Goal: Transaction & Acquisition: Purchase product/service

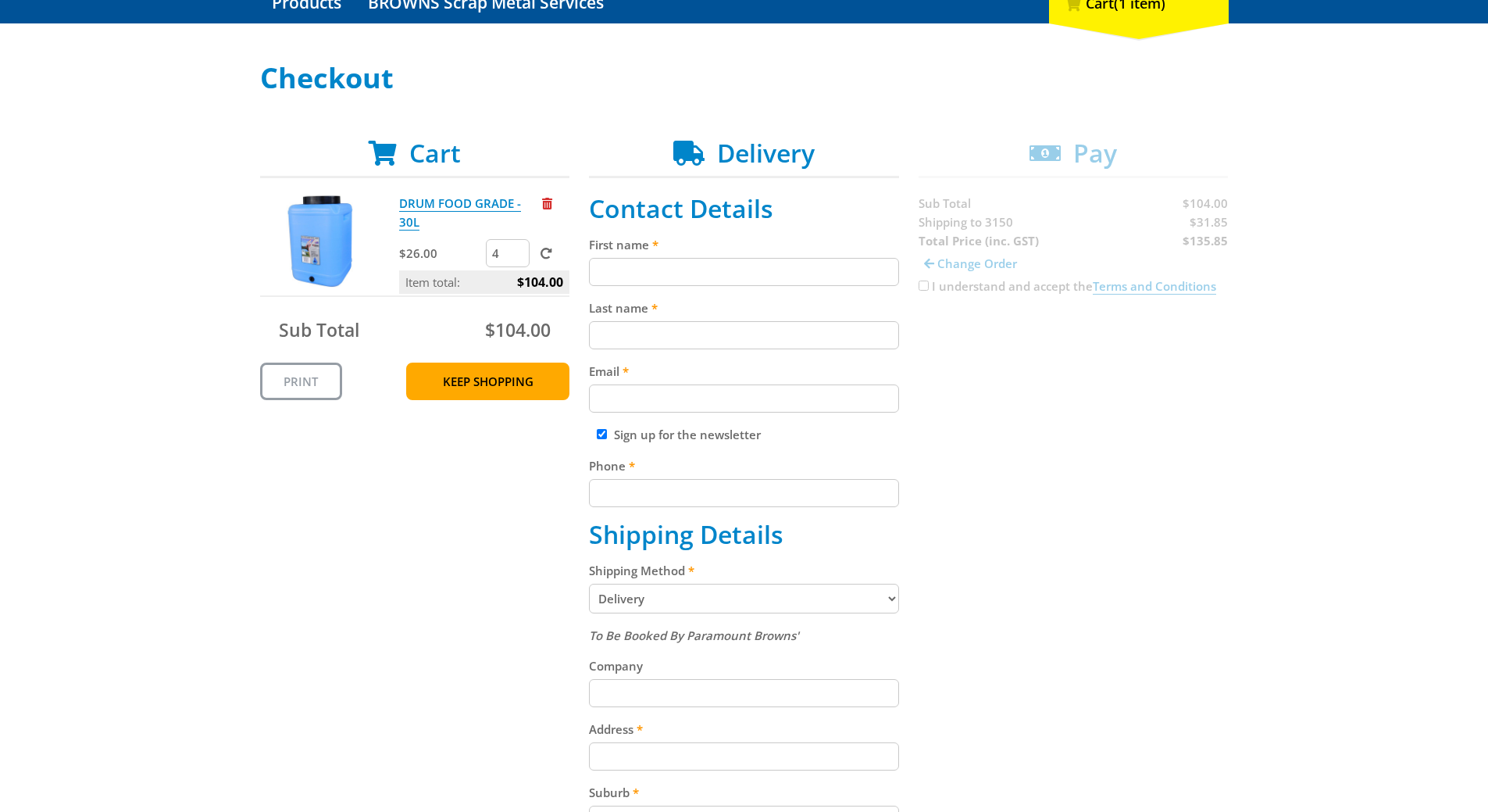
scroll to position [234, 0]
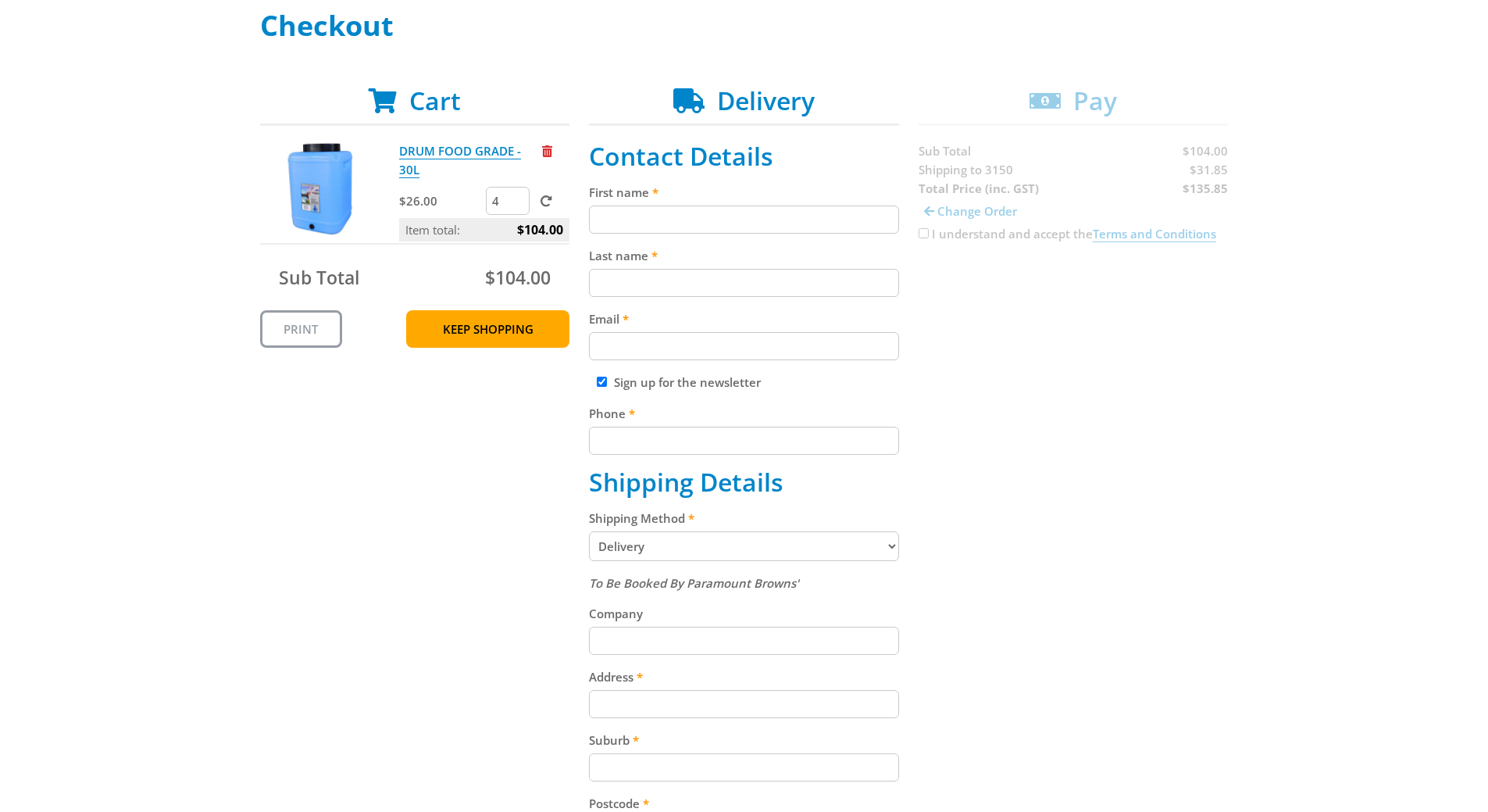
click at [640, 219] on input "First name" at bounding box center [744, 219] width 310 height 28
type input "[PERSON_NAME]"
type input "[EMAIL_ADDRESS][DOMAIN_NAME]"
type input "[PERSON_NAME]' Acupuncture and Chinese medicine"
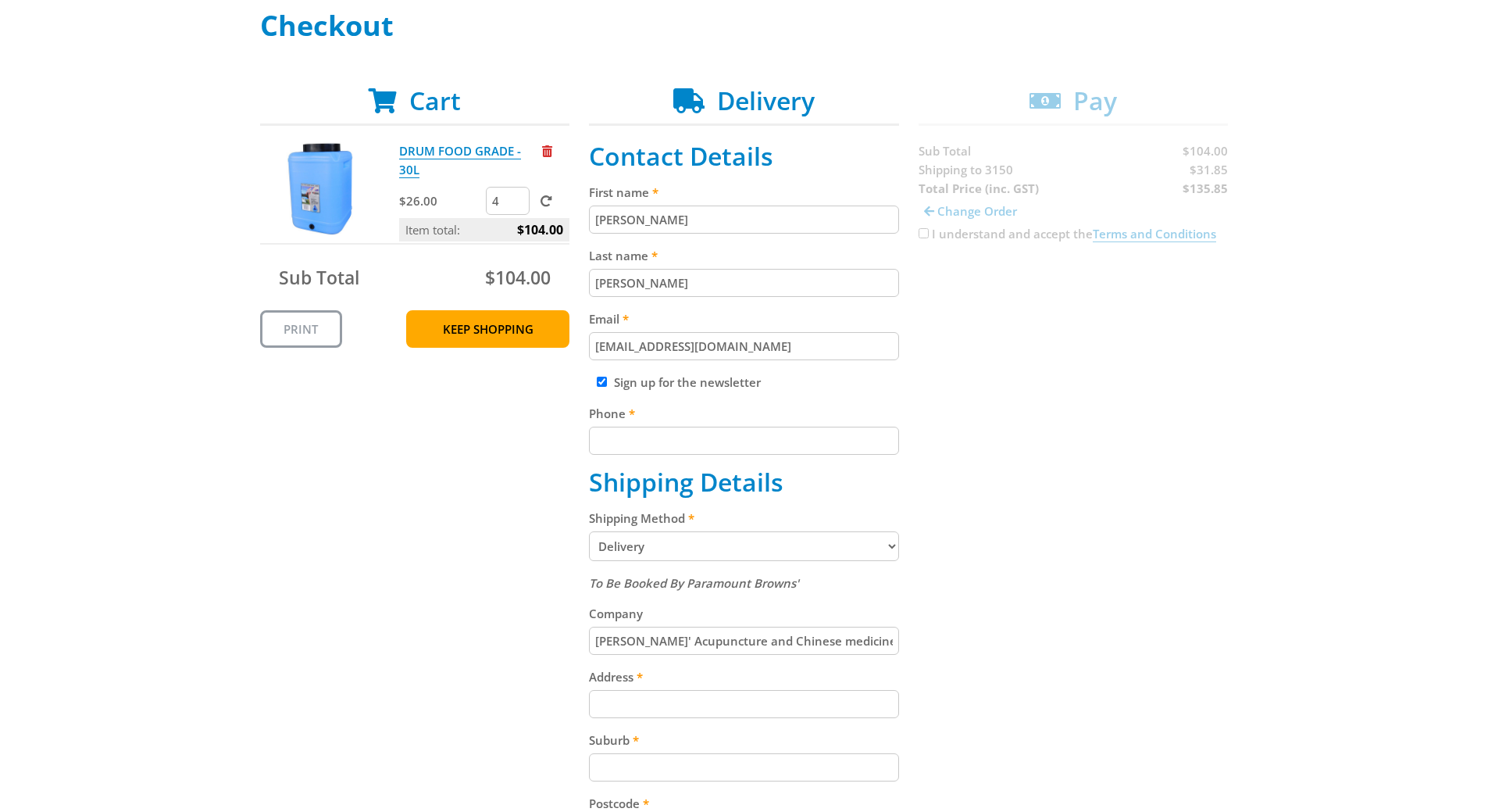
type input "suite [STREET_ADDRESS]"
type input "[PERSON_NAME]"
select select "VIC"
drag, startPoint x: 772, startPoint y: 352, endPoint x: 517, endPoint y: 342, distance: 255.2
click at [517, 342] on div "Cart DRUM FOOD GRADE - 30L $26.00 4 Item total: $104.00 Sub Total $104.00 Print…" at bounding box center [744, 627] width 969 height 1083
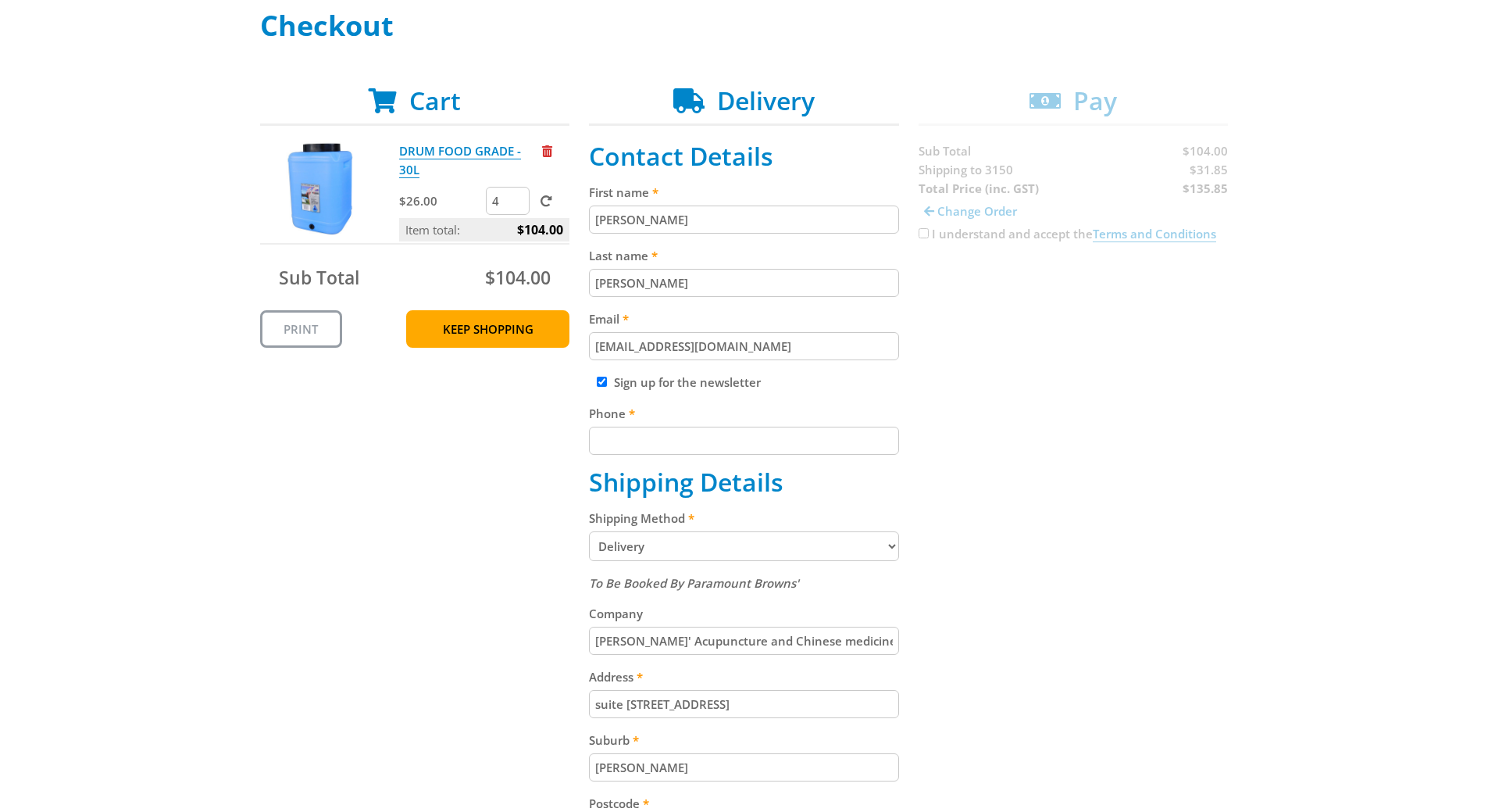
type input "[EMAIL_ADDRESS][DOMAIN_NAME]"
click at [646, 447] on input "Phone" at bounding box center [744, 440] width 310 height 28
type input "0413596194"
click at [648, 552] on select "Pickup from Gepps Cross Delivery" at bounding box center [744, 545] width 310 height 29
click at [589, 531] on select "Pickup from Gepps Cross Delivery" at bounding box center [744, 545] width 310 height 29
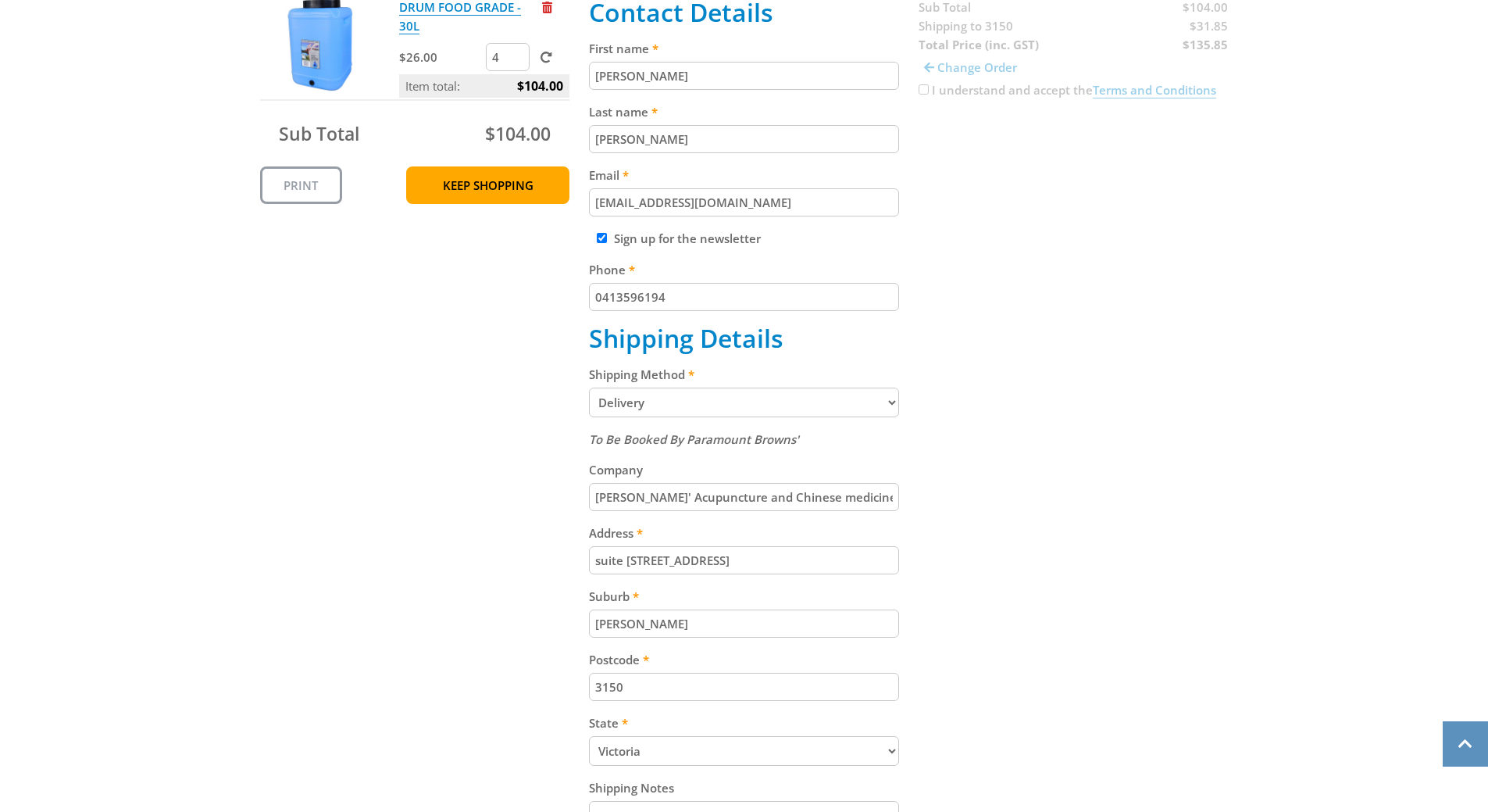
scroll to position [391, 0]
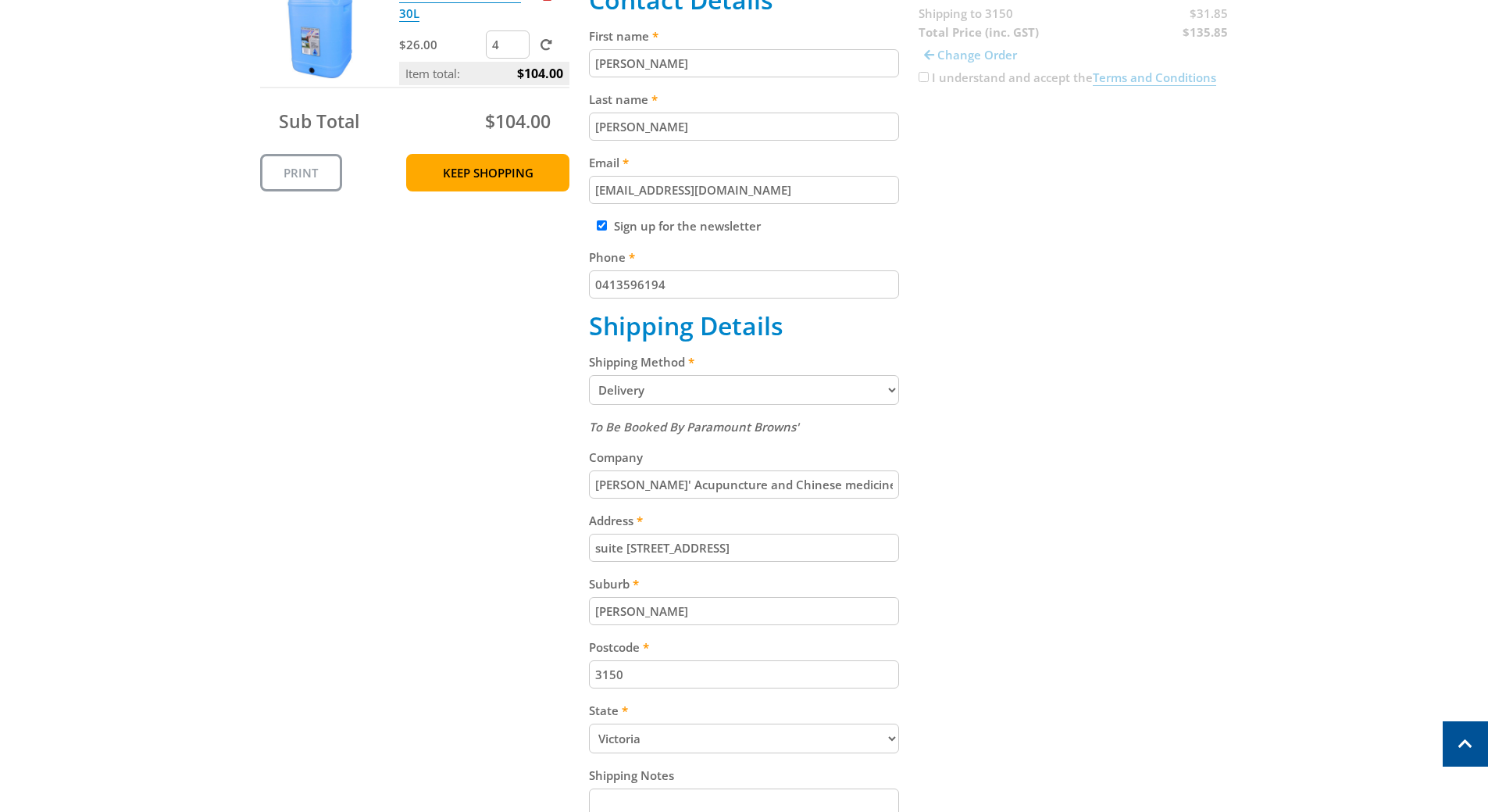
drag, startPoint x: 837, startPoint y: 487, endPoint x: 549, endPoint y: 485, distance: 288.0
click at [557, 491] on div "Cart DRUM FOOD GRADE - 30L $26.00 4 Item total: $104.00 Sub Total $104.00 Print…" at bounding box center [744, 471] width 969 height 1083
drag, startPoint x: 667, startPoint y: 533, endPoint x: 525, endPoint y: 526, distance: 142.2
click at [525, 526] on div "Cart DRUM FOOD GRADE - 30L $26.00 4 Item total: $104.00 Sub Total $104.00 Print…" at bounding box center [744, 471] width 969 height 1083
type input "[STREET_ADDRESS][PERSON_NAME]"
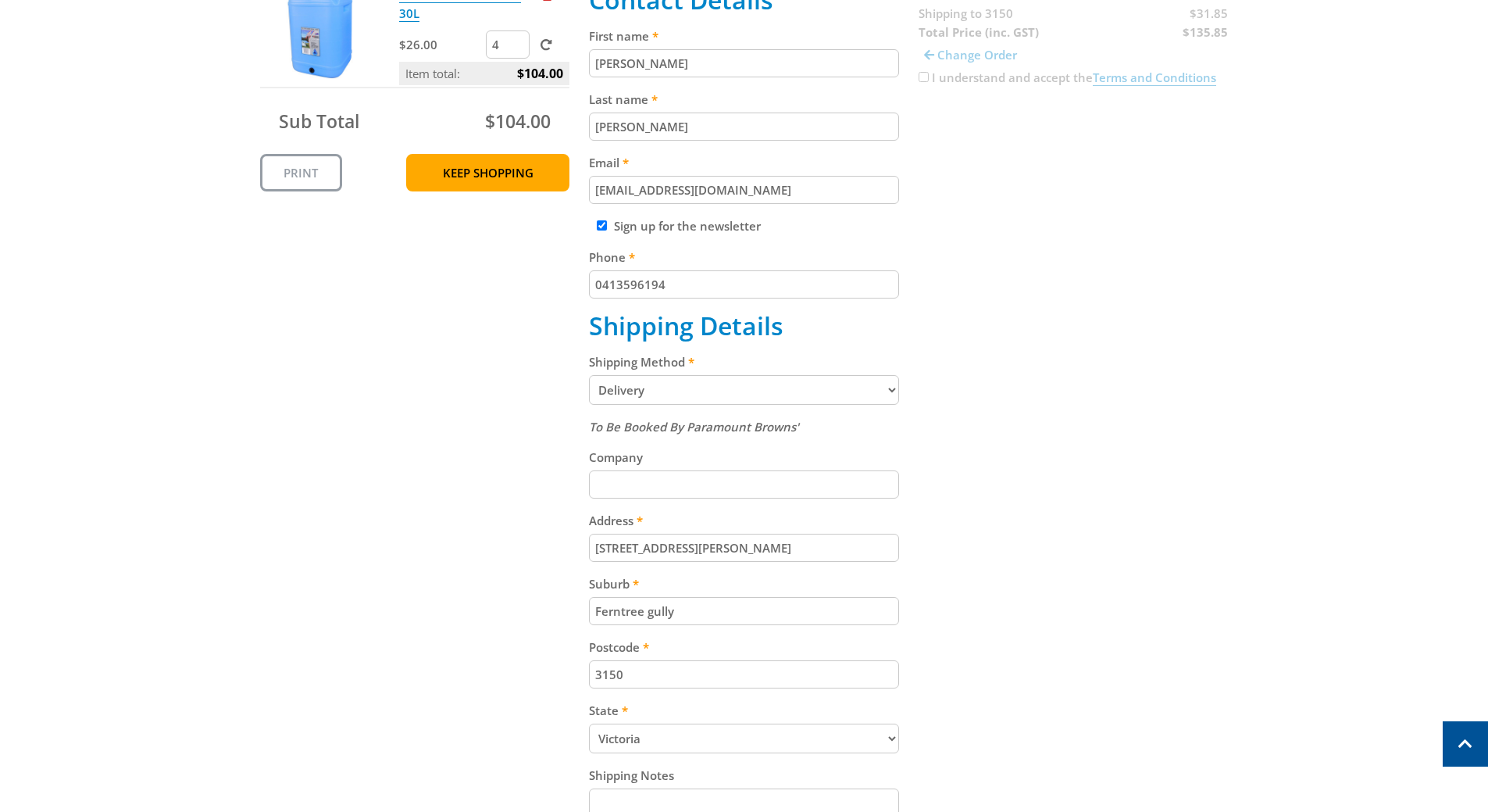
type input "Ferntree gully"
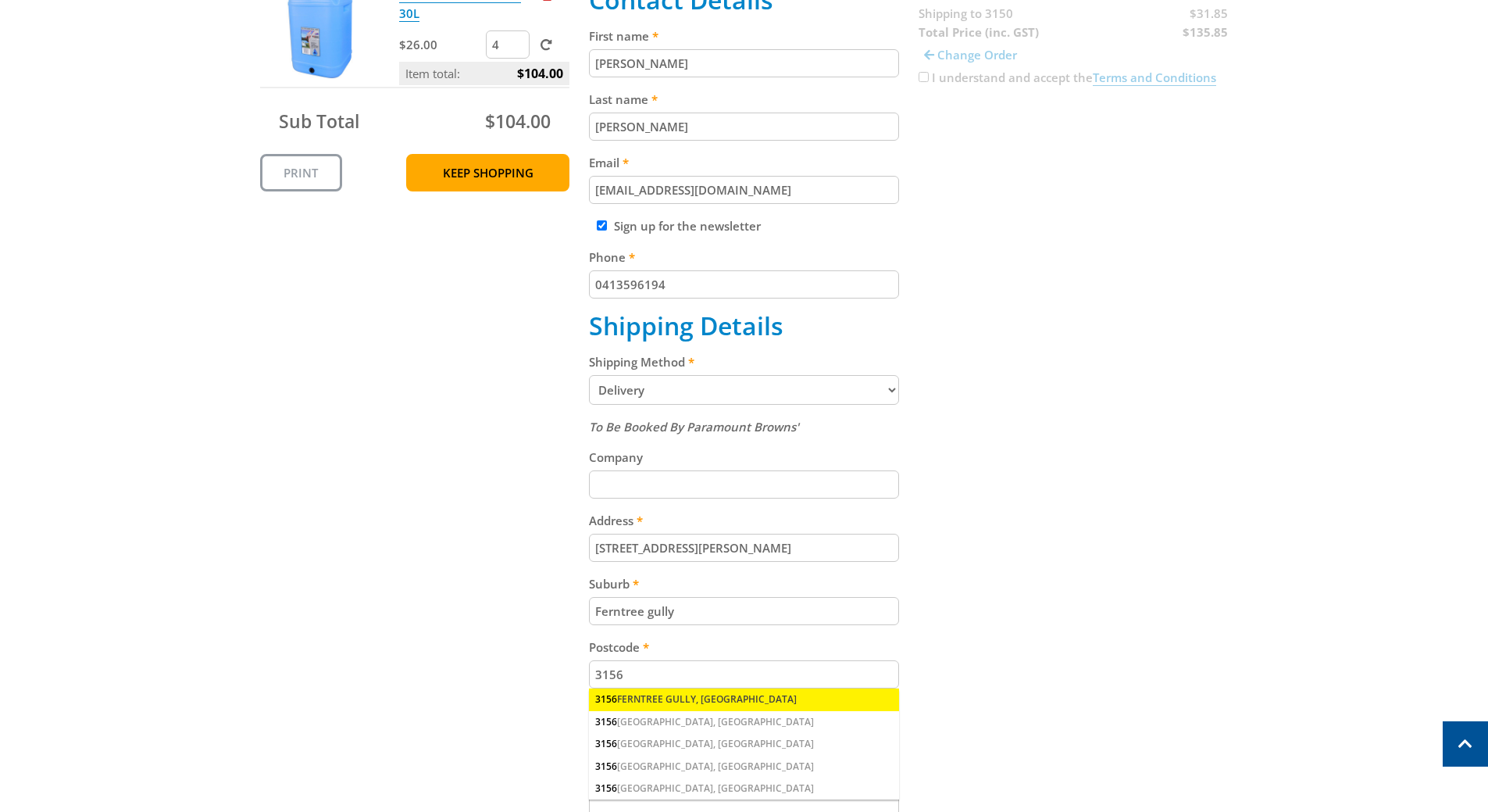
type input "3156"
click at [697, 697] on div "[STREET_ADDRESS]" at bounding box center [744, 699] width 310 height 21
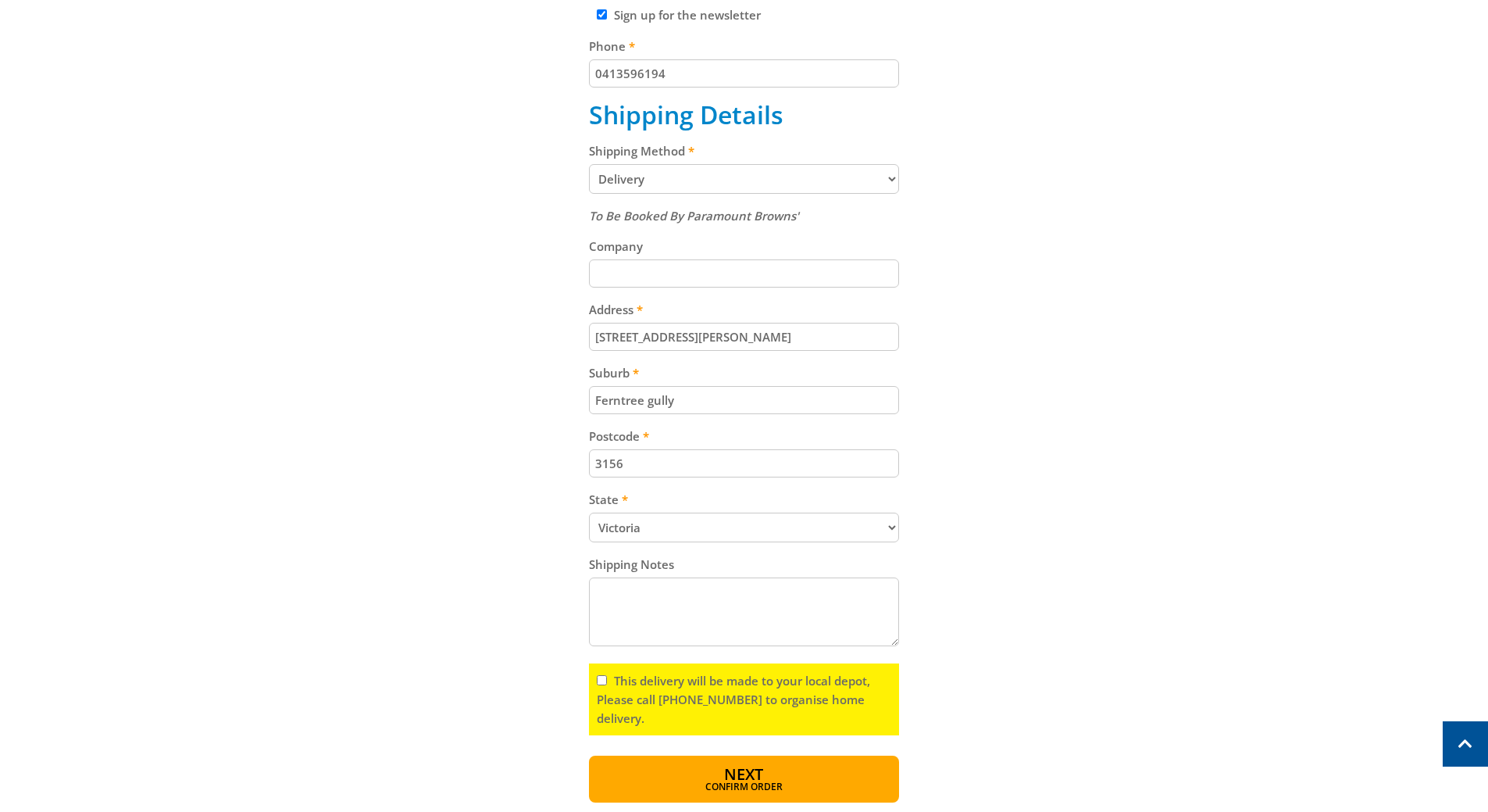
scroll to position [625, 0]
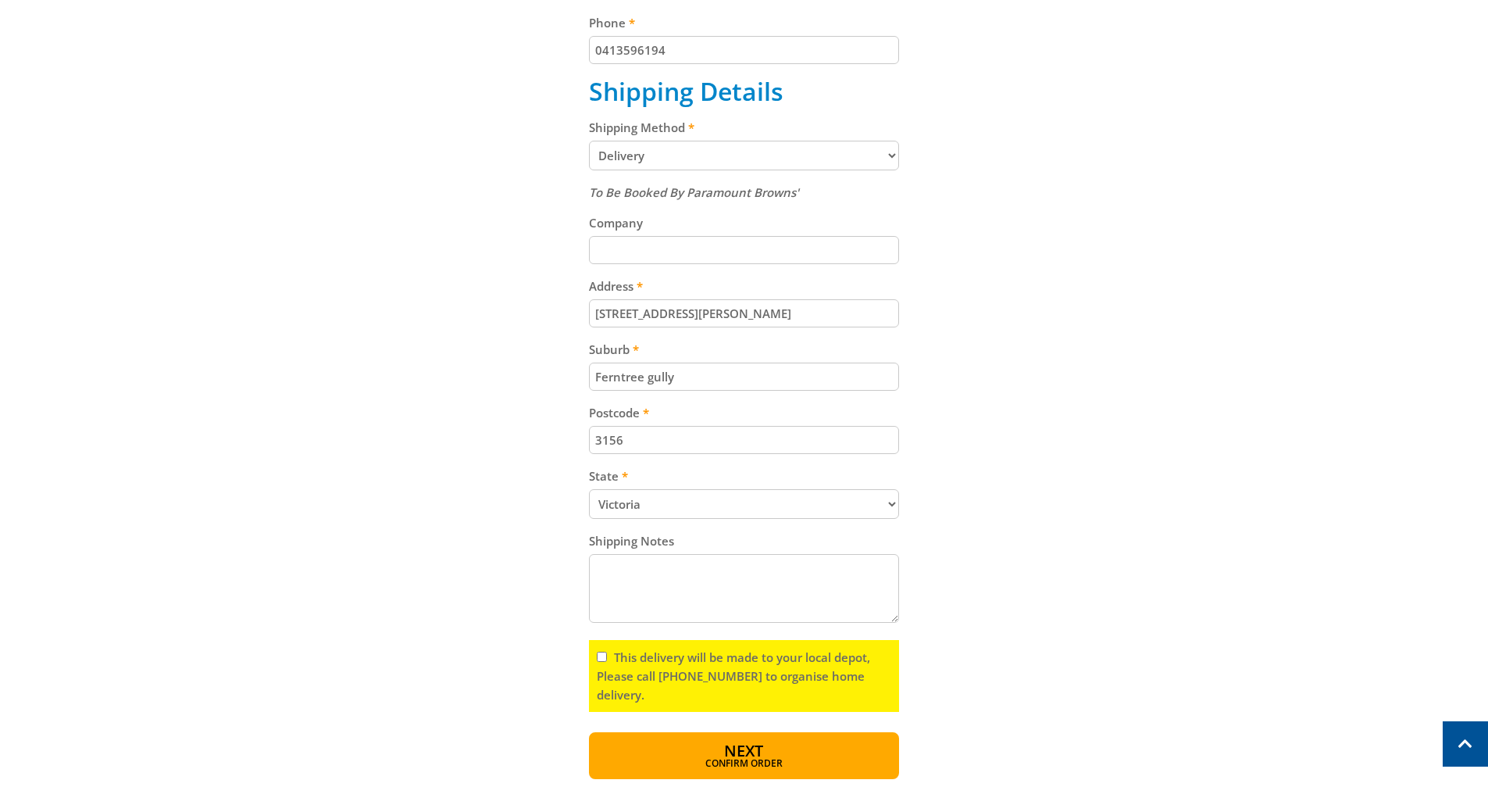
click at [680, 580] on textarea "Shipping Notes" at bounding box center [744, 588] width 310 height 68
click at [673, 654] on label "This delivery will be made to your local depot, Please call [PHONE_NUMBER] to o…" at bounding box center [733, 675] width 273 height 53
click at [607, 654] on input "This delivery will be made to your local depot, Please call [PHONE_NUMBER] to o…" at bounding box center [602, 656] width 10 height 10
click at [673, 654] on label "This delivery will be made to your local depot, Please call [PHONE_NUMBER] to o…" at bounding box center [733, 675] width 273 height 53
click at [607, 654] on input "This delivery will be made to your local depot, Please call [PHONE_NUMBER] to o…" at bounding box center [602, 656] width 10 height 10
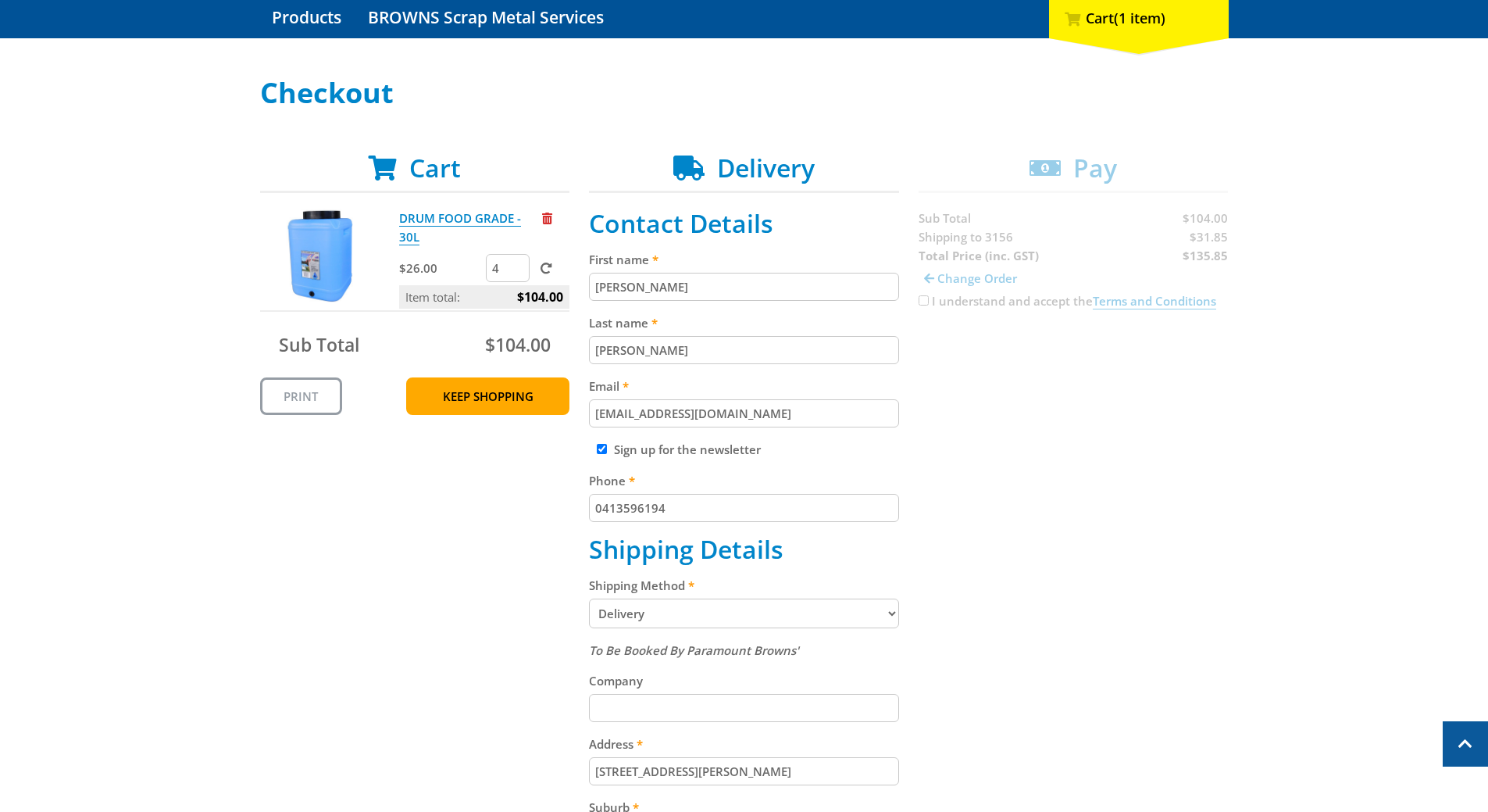
scroll to position [156, 0]
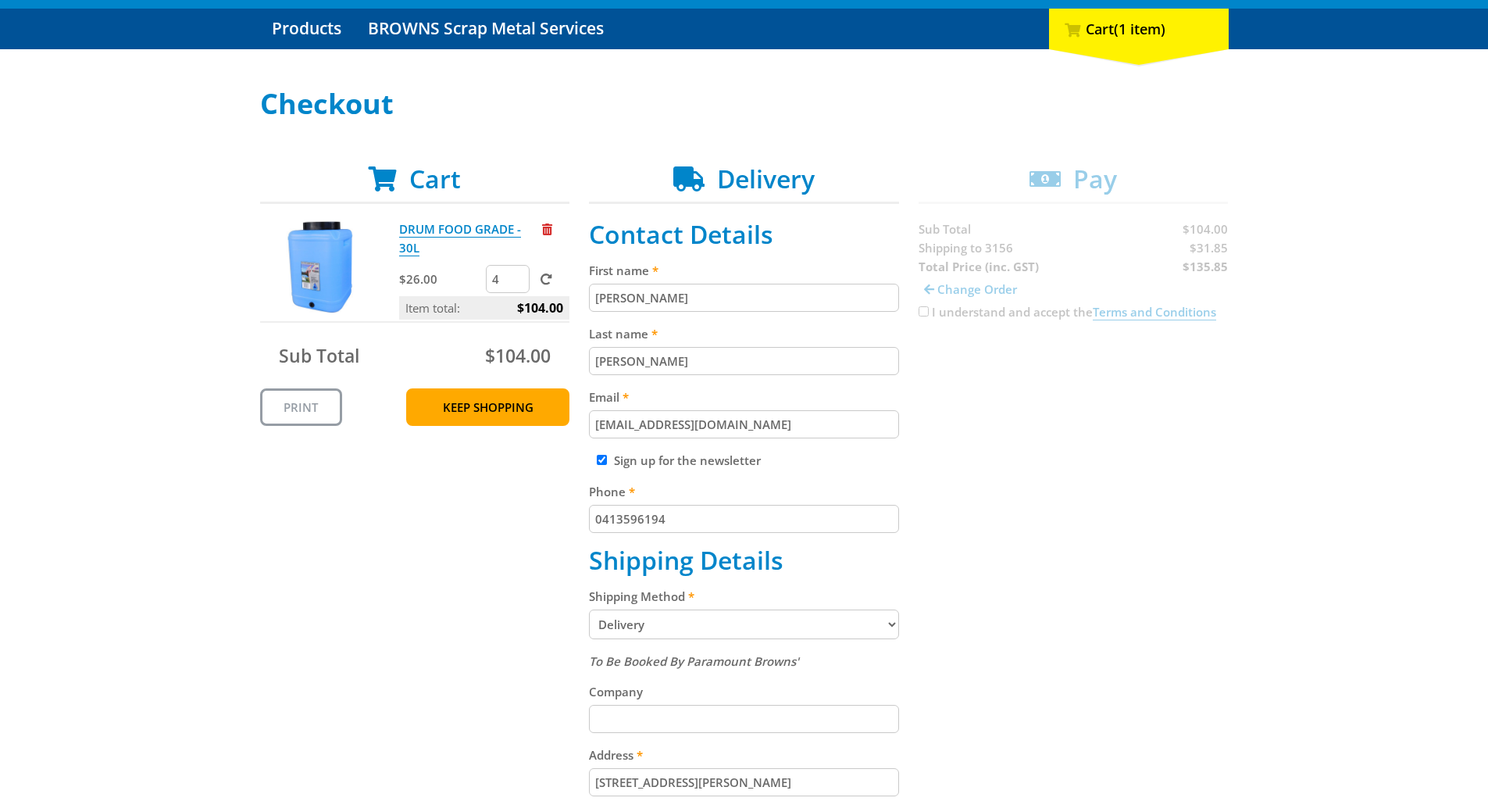
click at [998, 516] on div "Cart DRUM FOOD GRADE - 30L $26.00 4 Item total: $104.00 Sub Total $104.00 Print…" at bounding box center [744, 705] width 969 height 1083
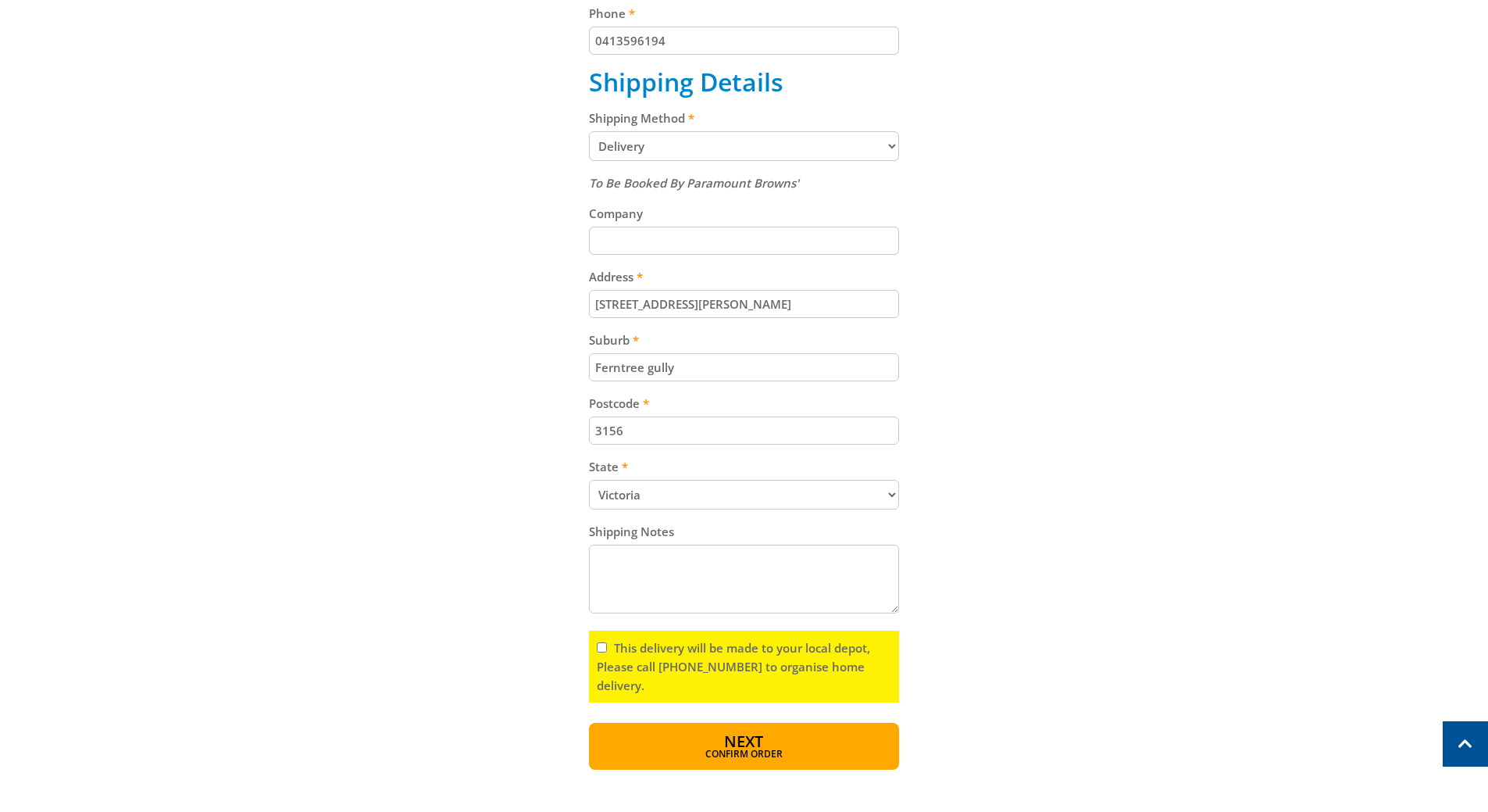
scroll to position [703, 0]
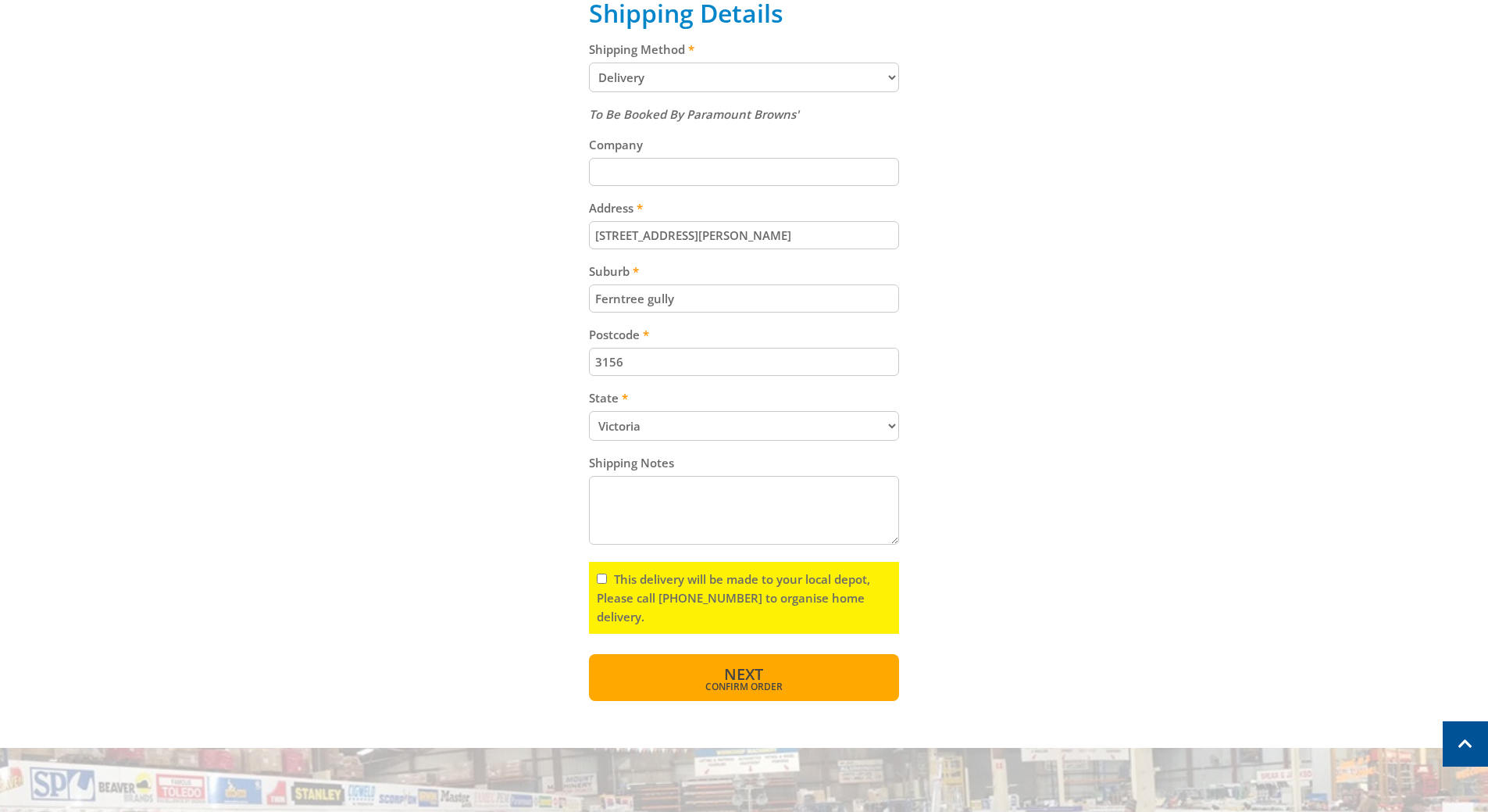
click at [813, 689] on span "Confirm order" at bounding box center [744, 687] width 243 height 10
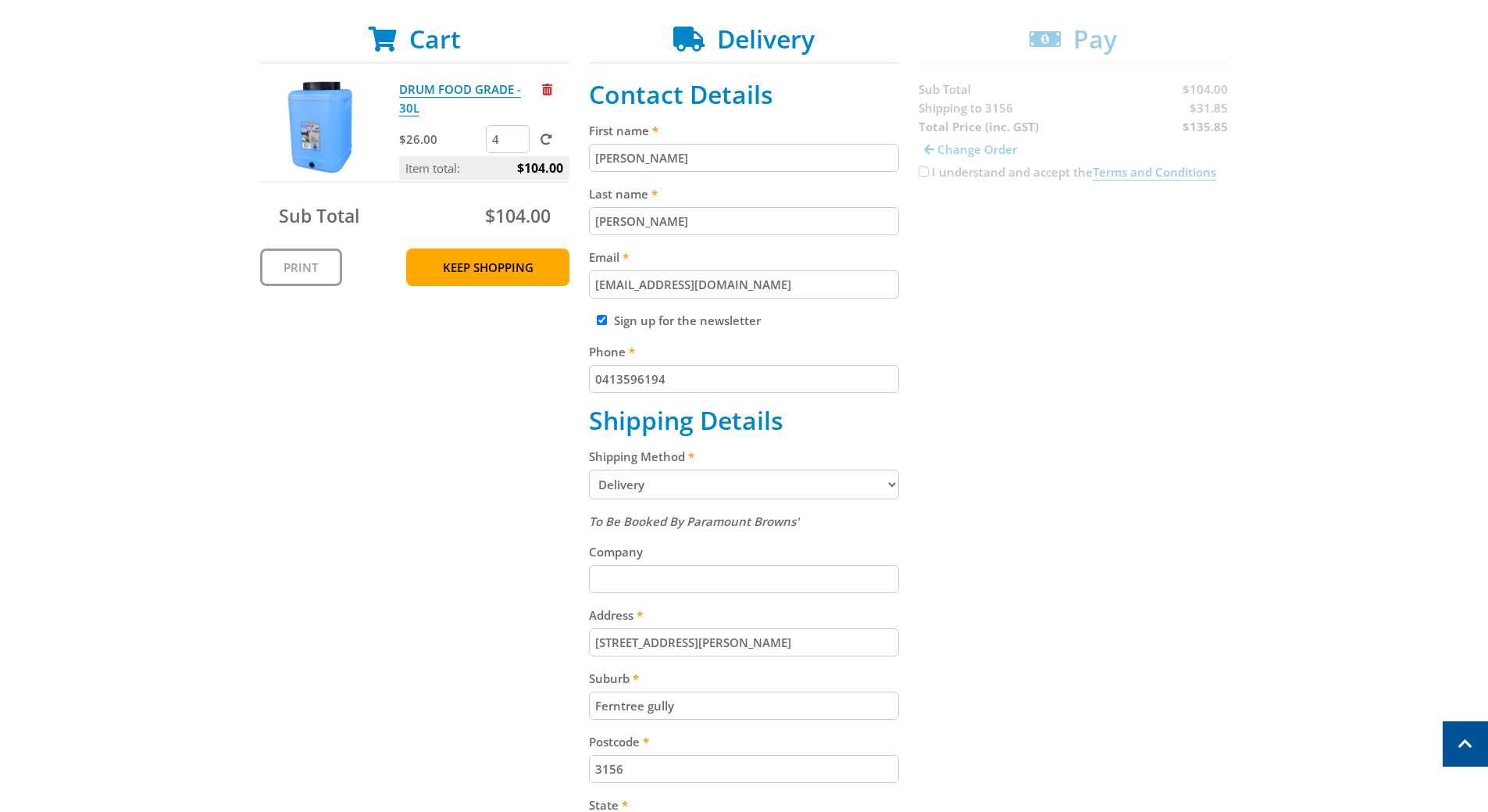
scroll to position [0, 0]
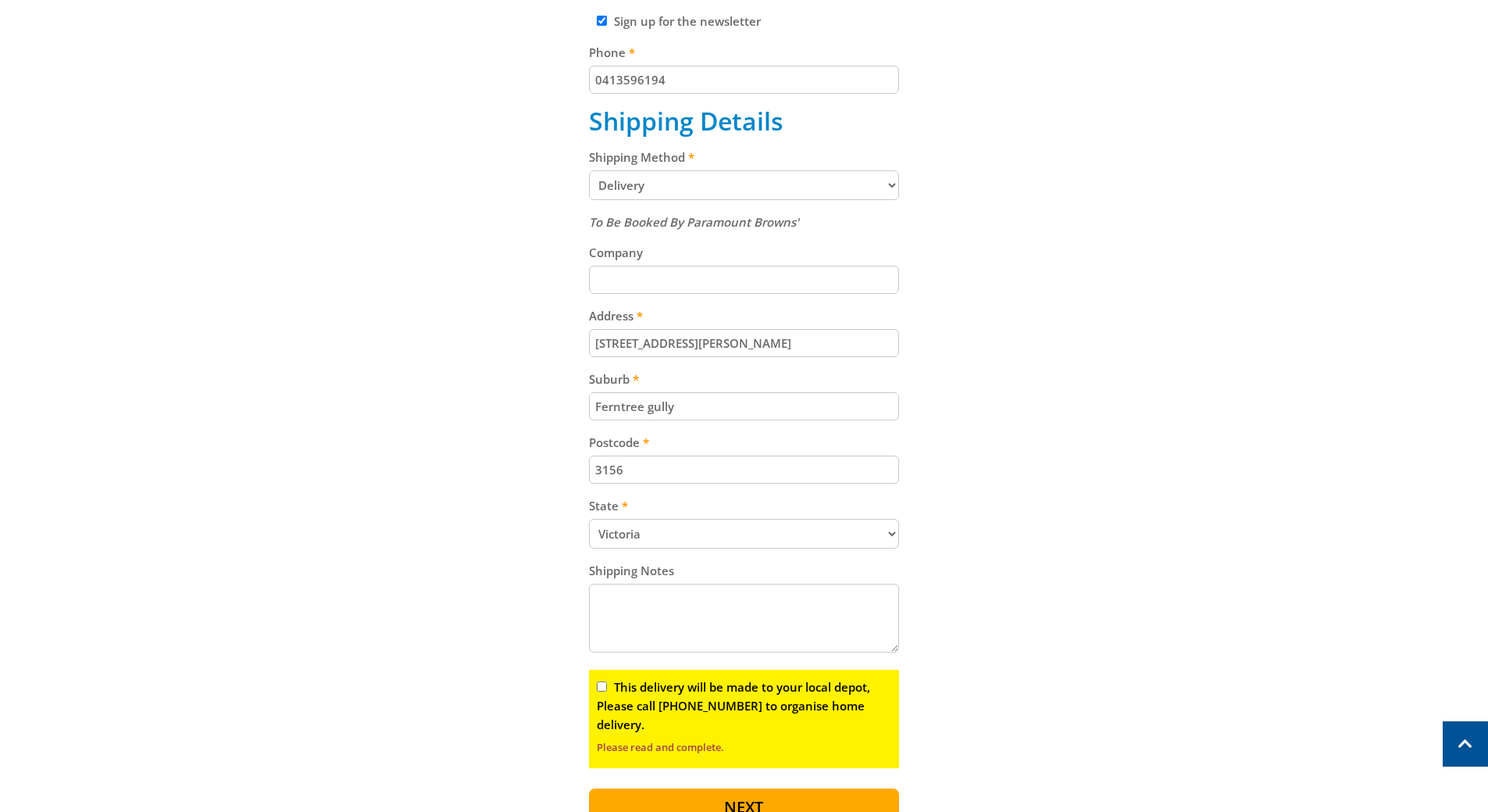
scroll to position [625, 0]
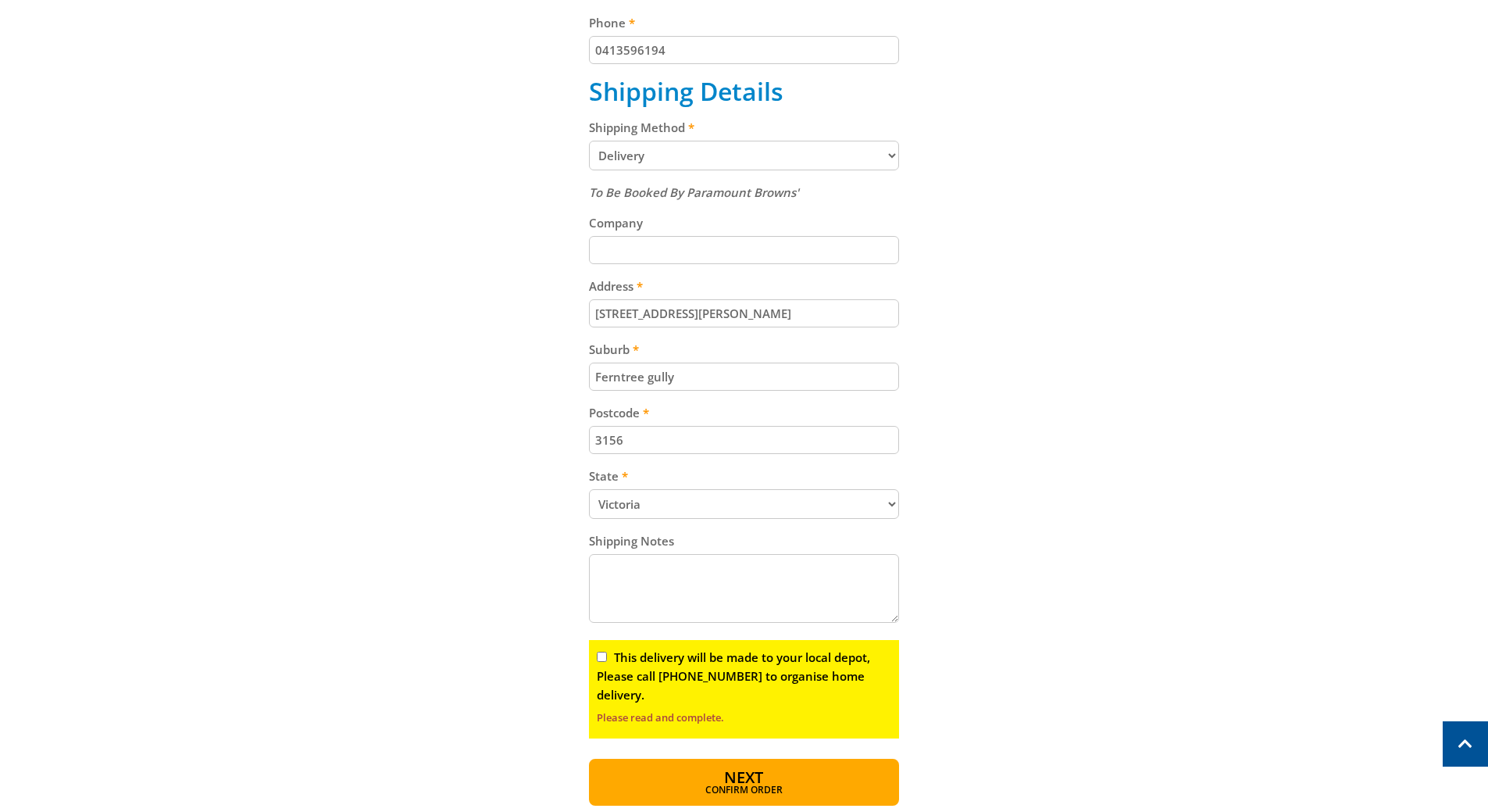
click at [760, 584] on textarea "Shipping Notes" at bounding box center [744, 588] width 310 height 68
click at [646, 658] on label "This delivery will be made to your local depot, Please call [PHONE_NUMBER] to o…" at bounding box center [733, 675] width 273 height 53
click at [607, 658] on input "This delivery will be made to your local depot, Please call [PHONE_NUMBER] to o…" at bounding box center [602, 656] width 10 height 10
checkbox input "true"
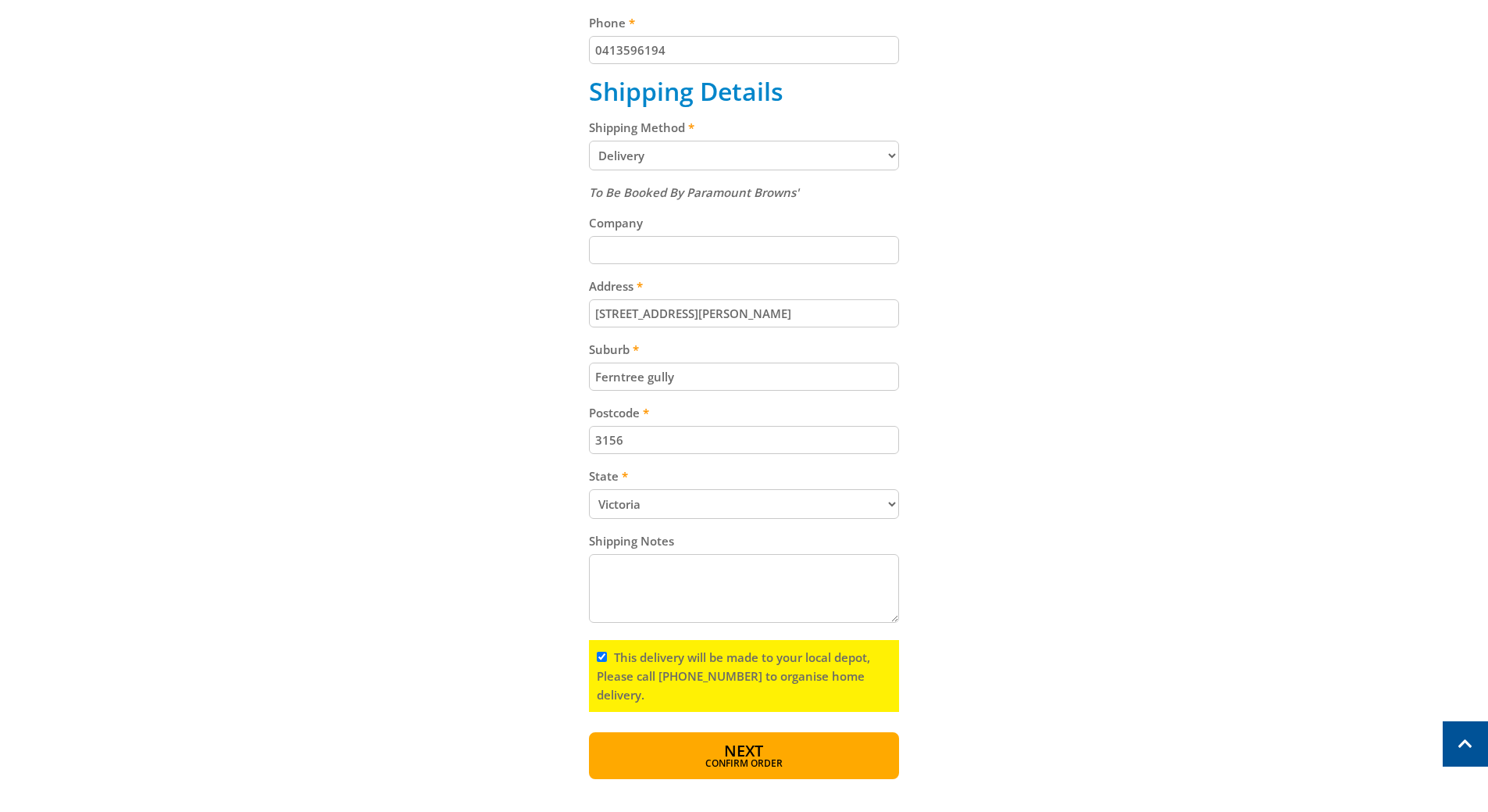
click at [663, 588] on textarea "Shipping Notes" at bounding box center [744, 588] width 310 height 68
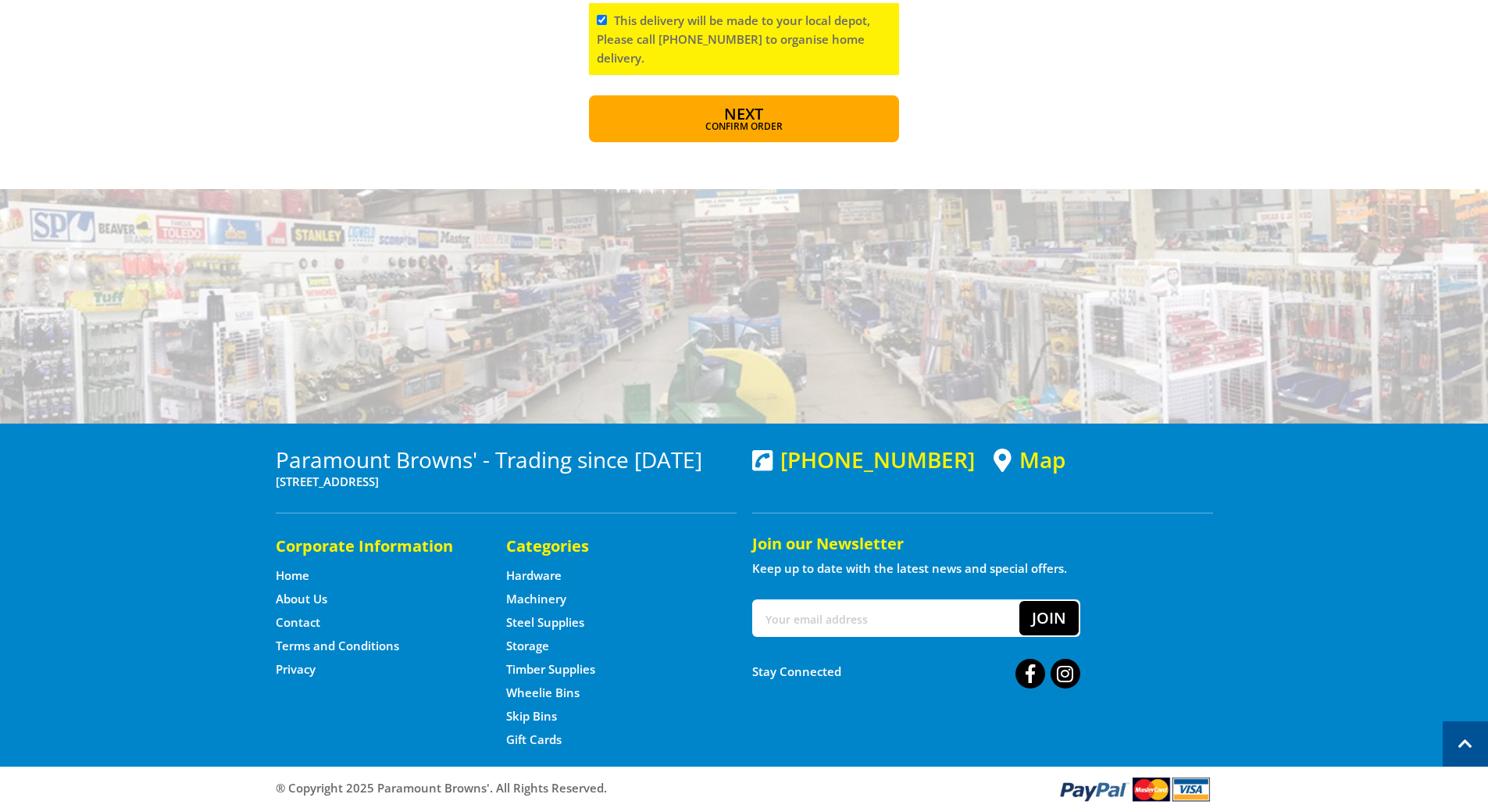
scroll to position [1184, 0]
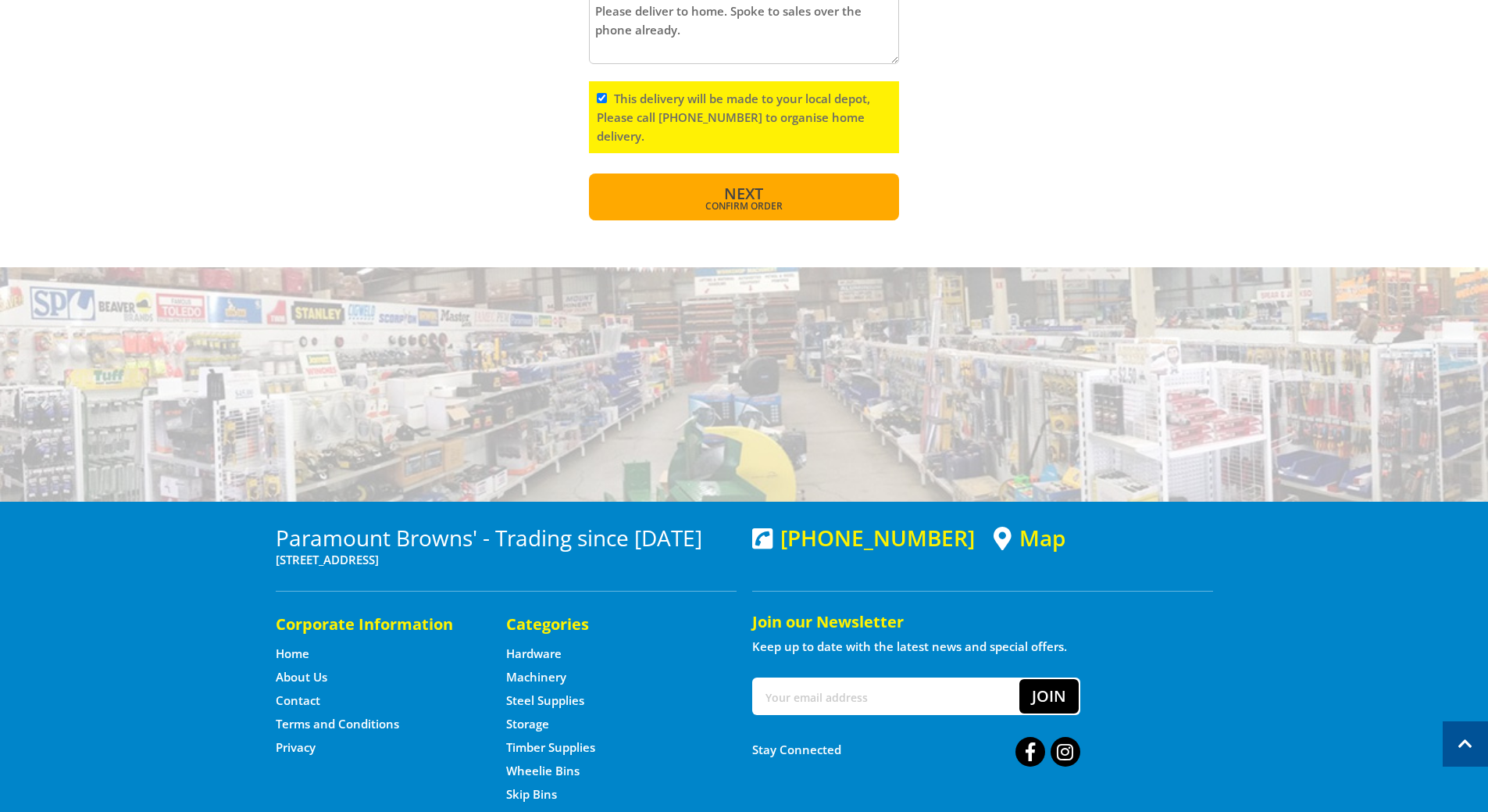
type textarea "Please deliver to home. Spoke to sales over the phone already."
click at [748, 210] on span "Confirm order" at bounding box center [744, 206] width 243 height 10
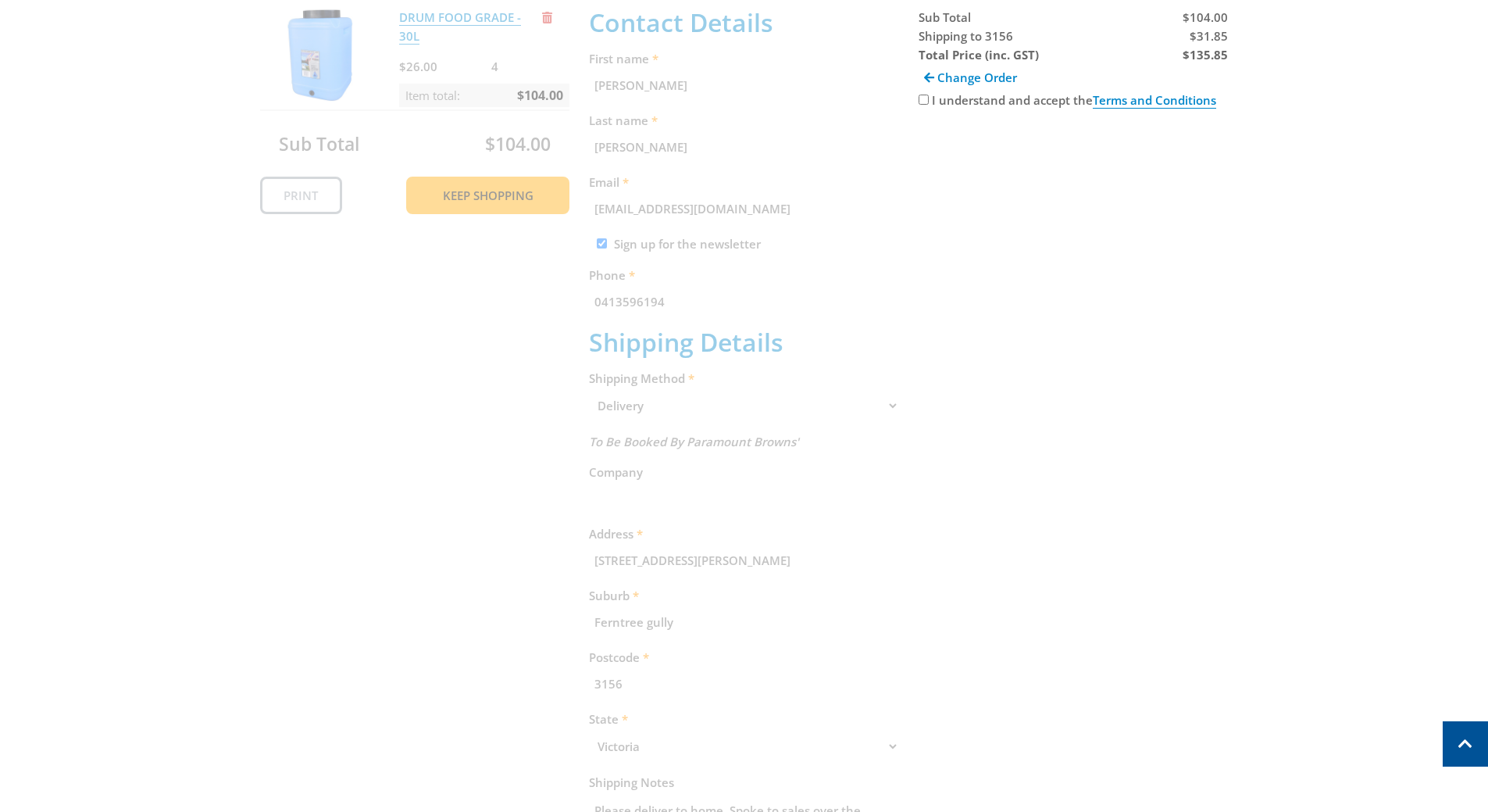
scroll to position [320, 0]
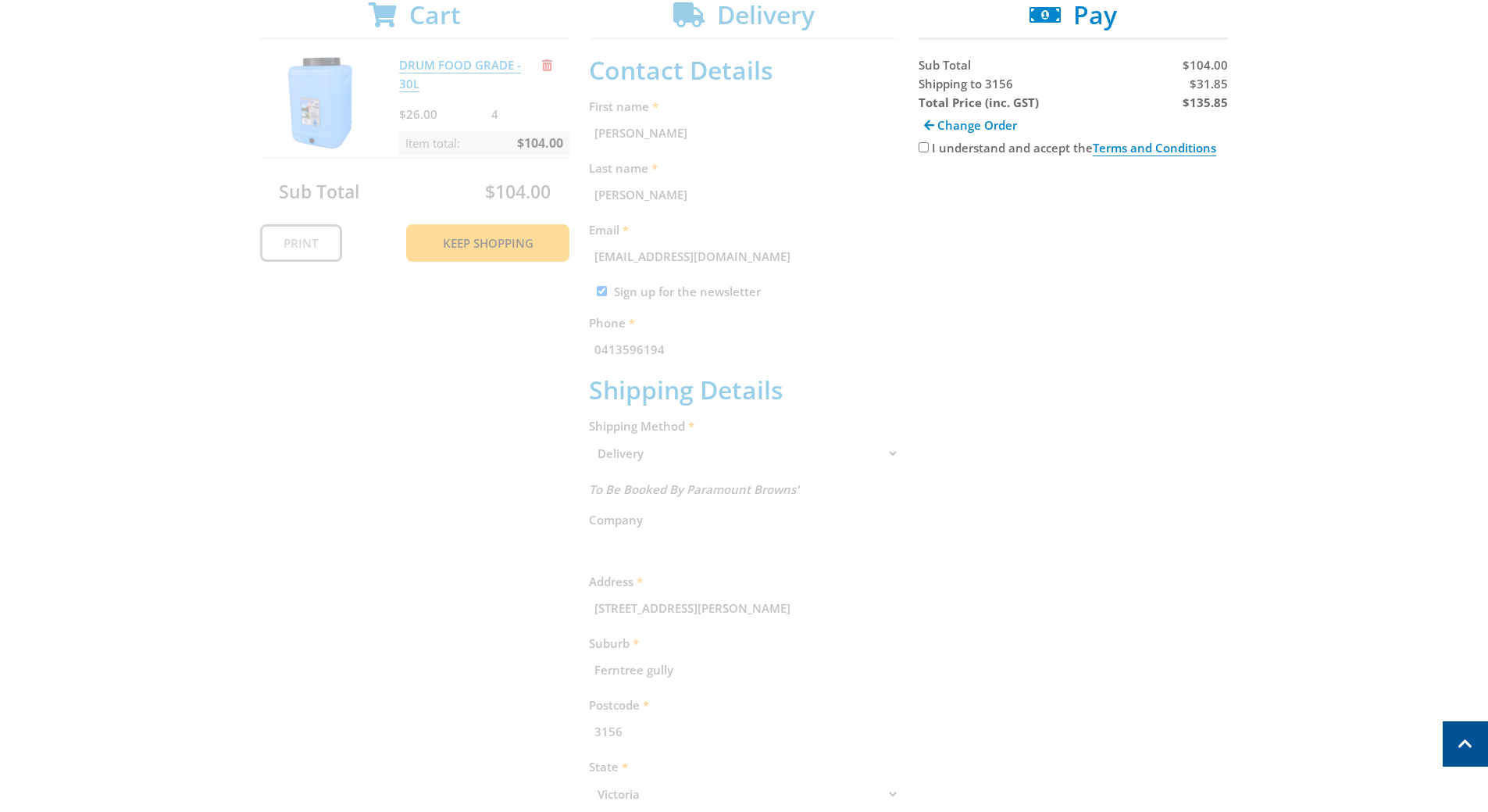
click at [947, 139] on div "I understand and accept the Terms and Conditions" at bounding box center [1074, 148] width 310 height 19
click at [938, 146] on label "I understand and accept the Terms and Conditions" at bounding box center [1074, 148] width 284 height 17
click at [929, 146] on input "I understand and accept the Terms and Conditions" at bounding box center [924, 147] width 10 height 10
checkbox input "true"
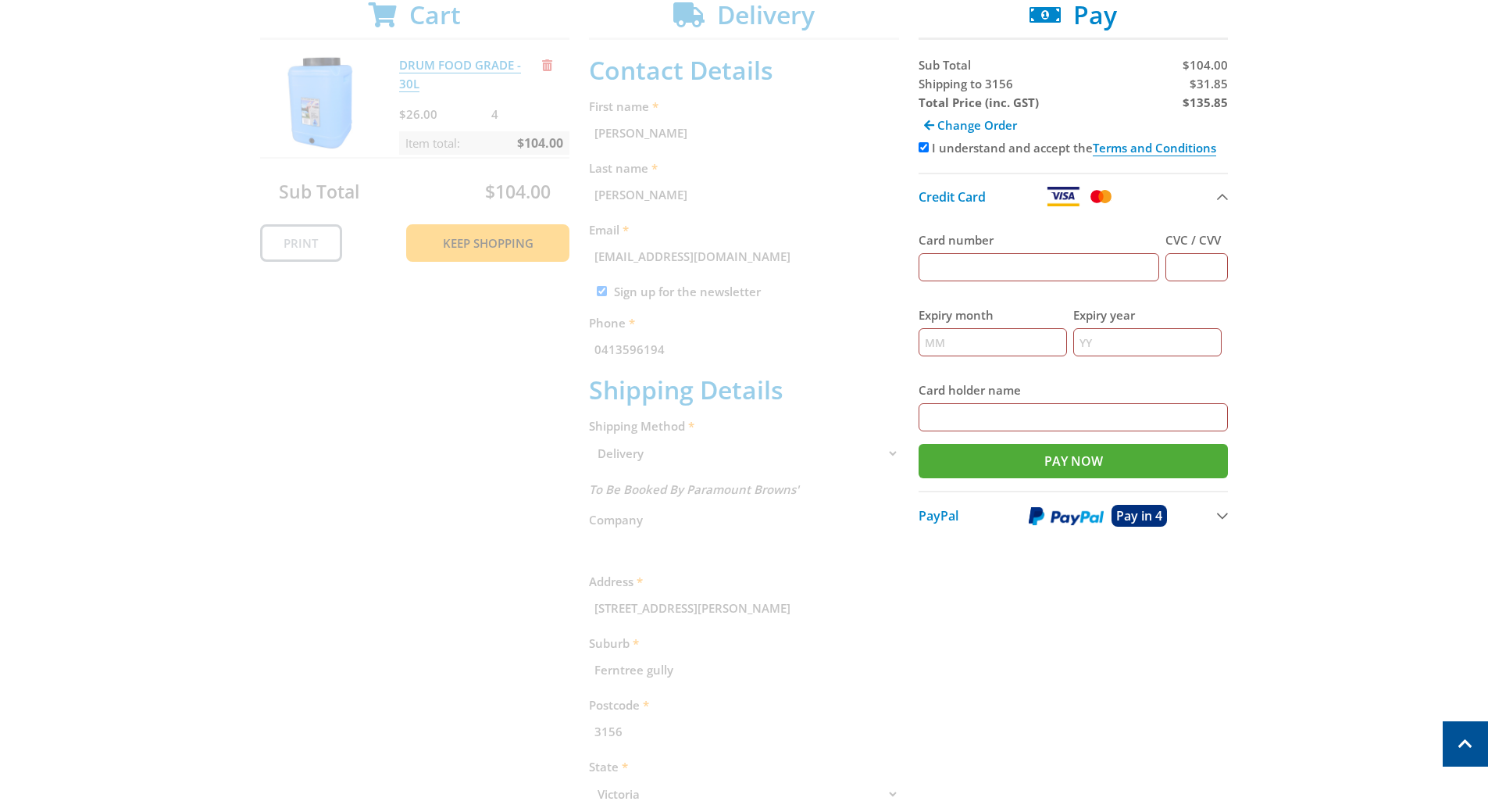
click at [1043, 268] on input "Card number" at bounding box center [1039, 267] width 241 height 28
click at [931, 536] on button "PayPal Pay in 4" at bounding box center [1074, 514] width 310 height 49
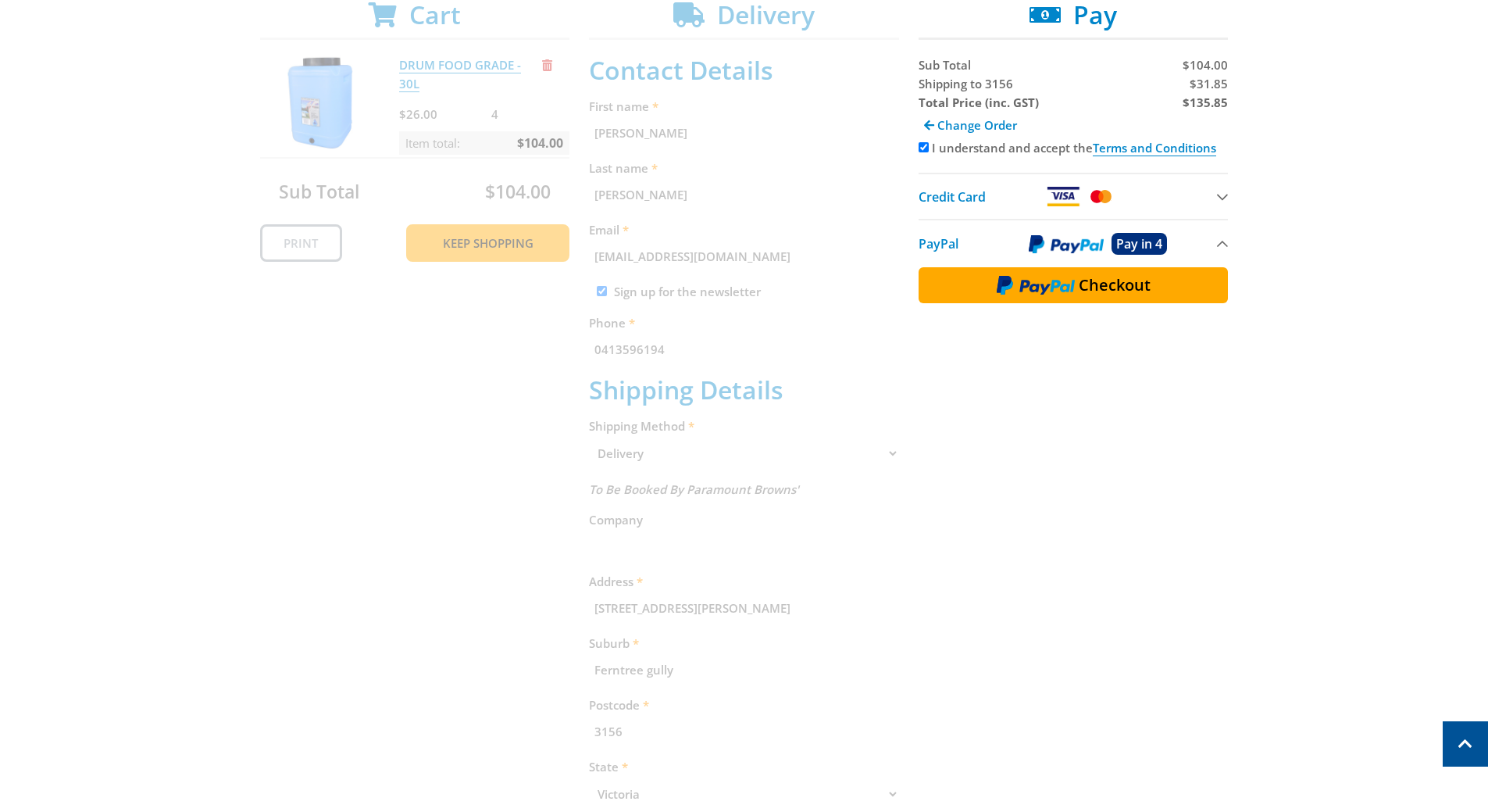
click at [1104, 296] on button "Checkout" at bounding box center [1074, 285] width 310 height 36
